Goal: Communication & Community: Answer question/provide support

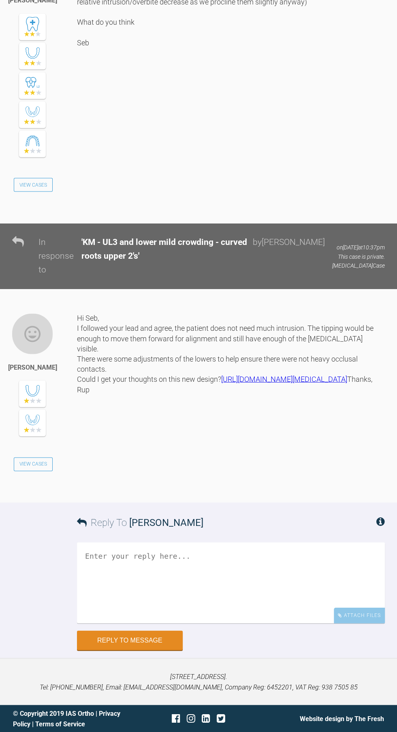
scroll to position [3745, 0]
click at [231, 622] on textarea at bounding box center [231, 581] width 308 height 81
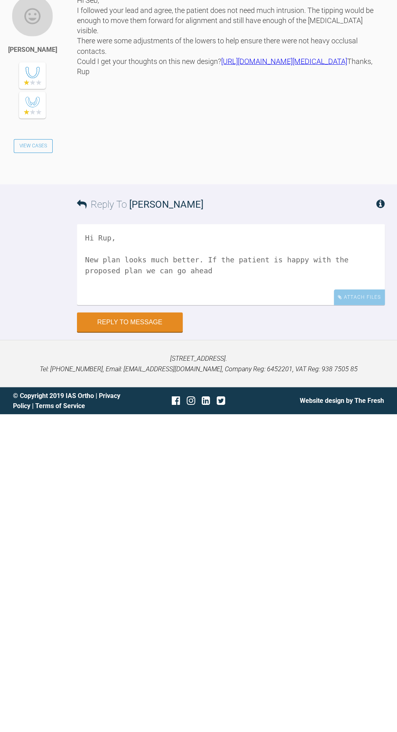
scroll to position [59, 0]
type textarea "Hi Rup, New plan looks much better. If the patient is happy with the proposed p…"
click at [158, 639] on button "Reply to Message" at bounding box center [130, 640] width 106 height 19
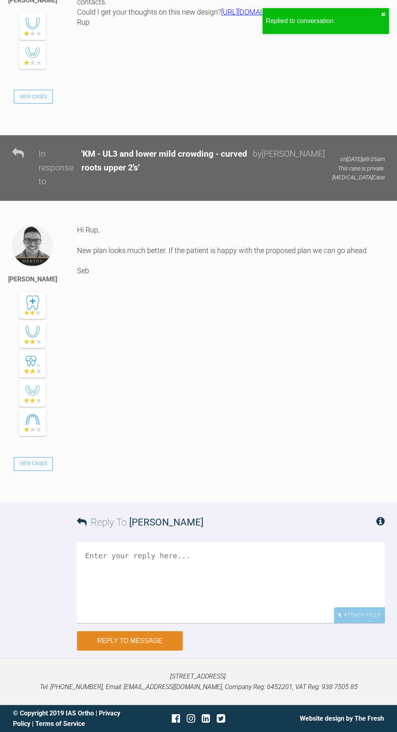
scroll to position [3839, 0]
click at [317, 16] on link "[URL][DOMAIN_NAME][MEDICAL_DATA]" at bounding box center [284, 12] width 126 height 8
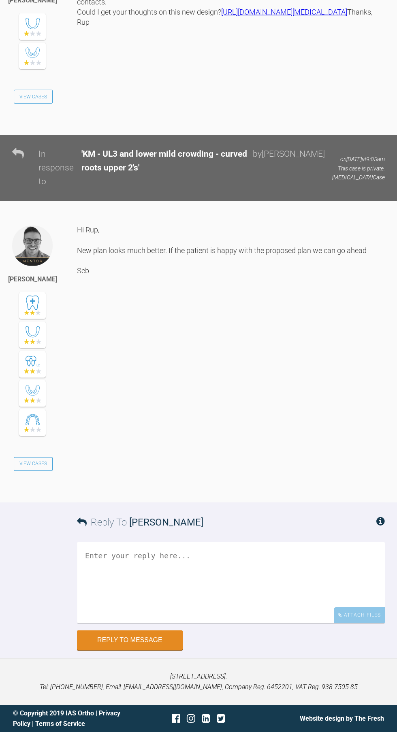
scroll to position [3884, 0]
click at [221, 16] on link "[URL][DOMAIN_NAME][MEDICAL_DATA]" at bounding box center [284, 12] width 126 height 8
